Goal: Task Accomplishment & Management: Complete application form

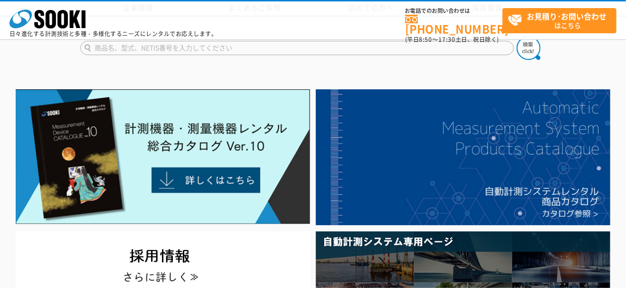
scroll to position [252, 0]
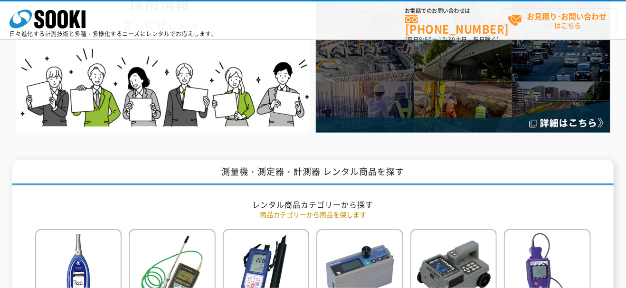
click at [585, 20] on strong "お見積り･お問い合わせ" at bounding box center [567, 15] width 80 height 11
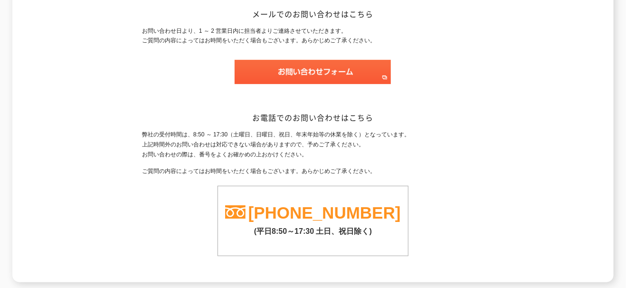
scroll to position [161, 0]
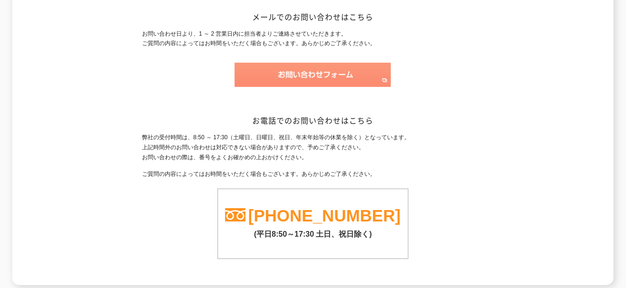
click at [350, 63] on img at bounding box center [312, 75] width 156 height 24
